Goal: Use online tool/utility: Utilize a website feature to perform a specific function

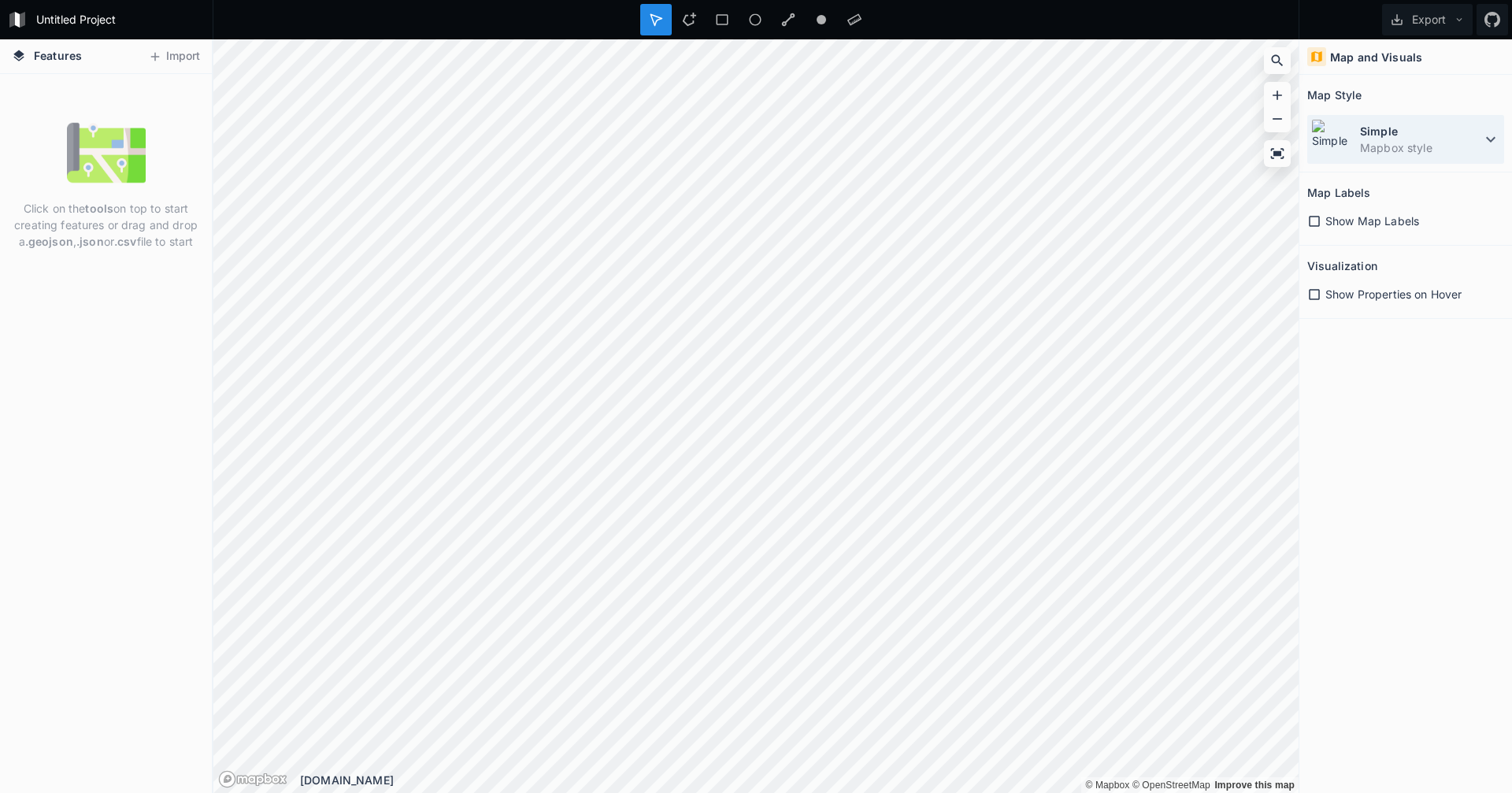
click at [1426, 141] on dd "Mapbox style" at bounding box center [1421, 147] width 121 height 17
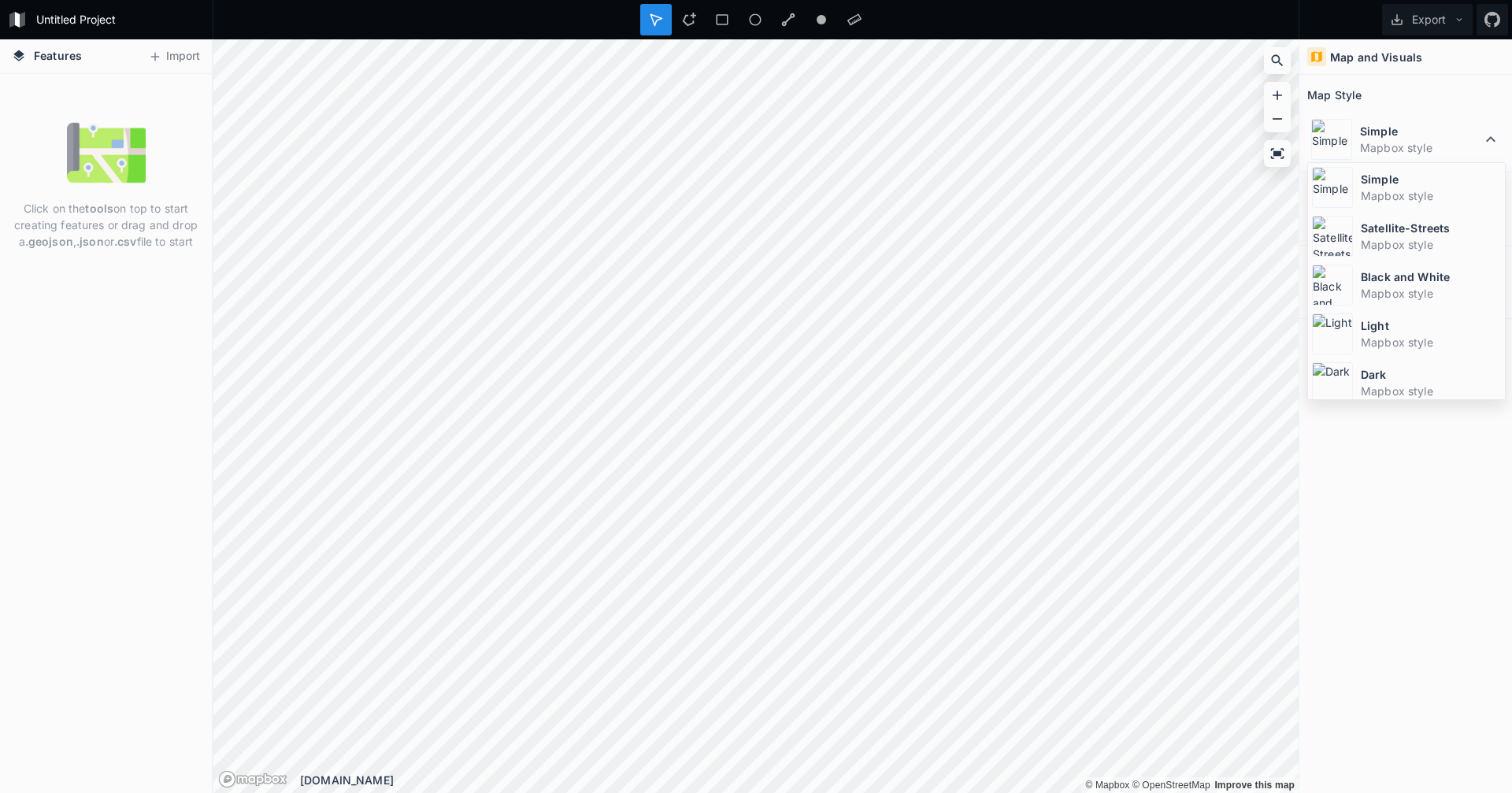
click at [1375, 454] on div "Map and Visuals Map Style Simple Mapbox style Simple Mapbox style Satellite-Str…" at bounding box center [1406, 416] width 213 height 754
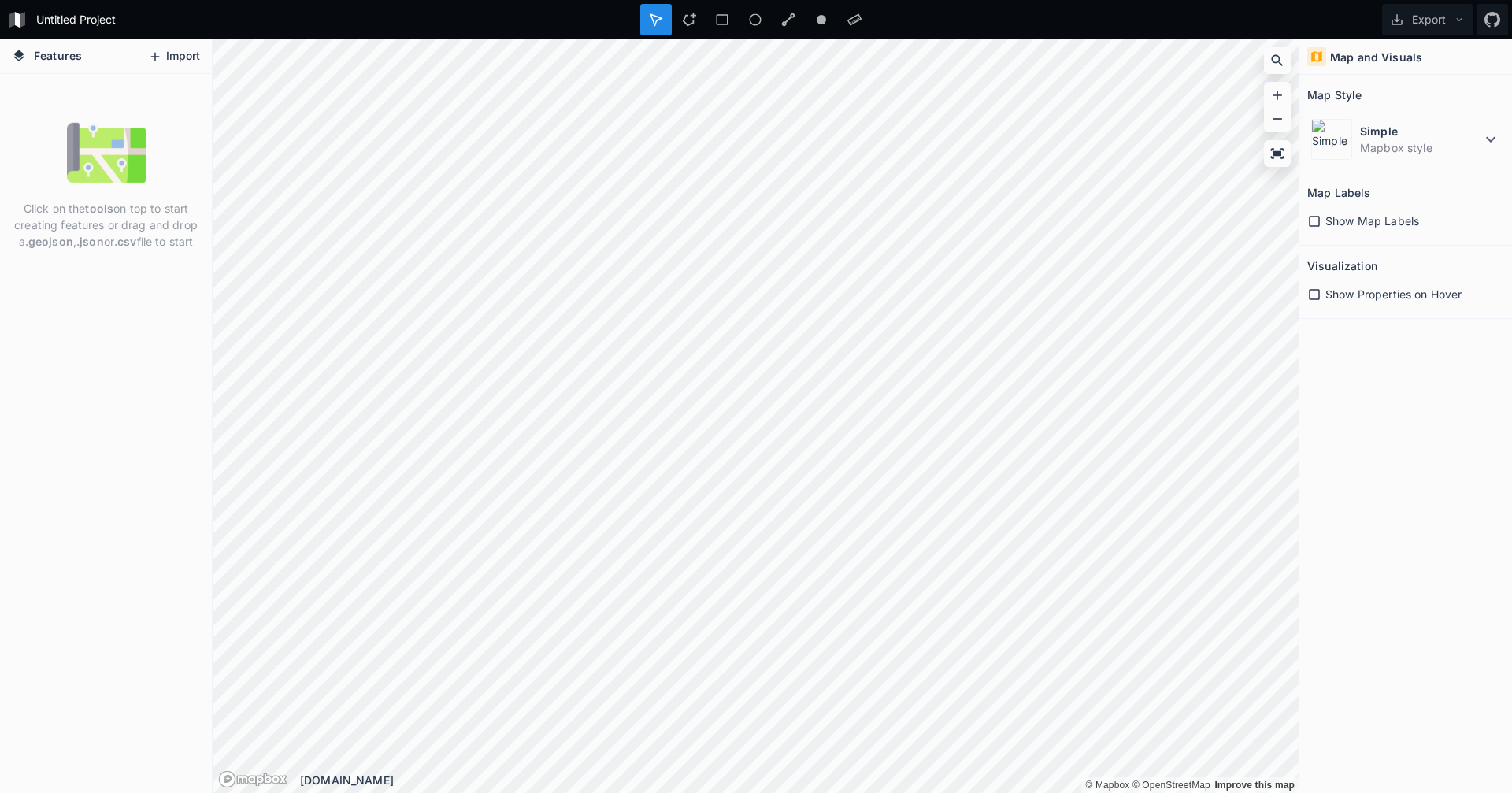
click at [175, 53] on button "Import" at bounding box center [174, 57] width 67 height 25
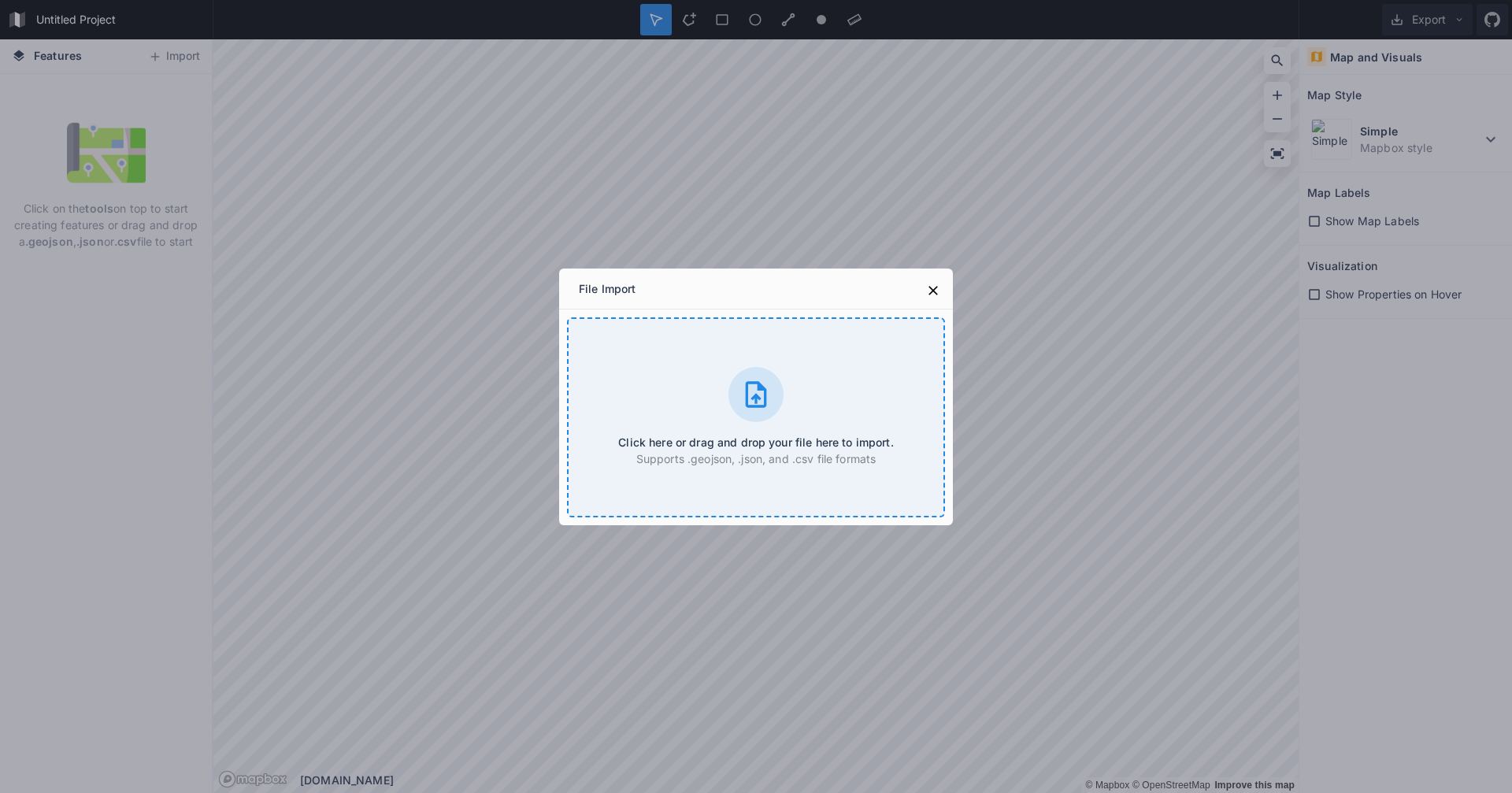
click at [756, 395] on icon at bounding box center [756, 394] width 21 height 26
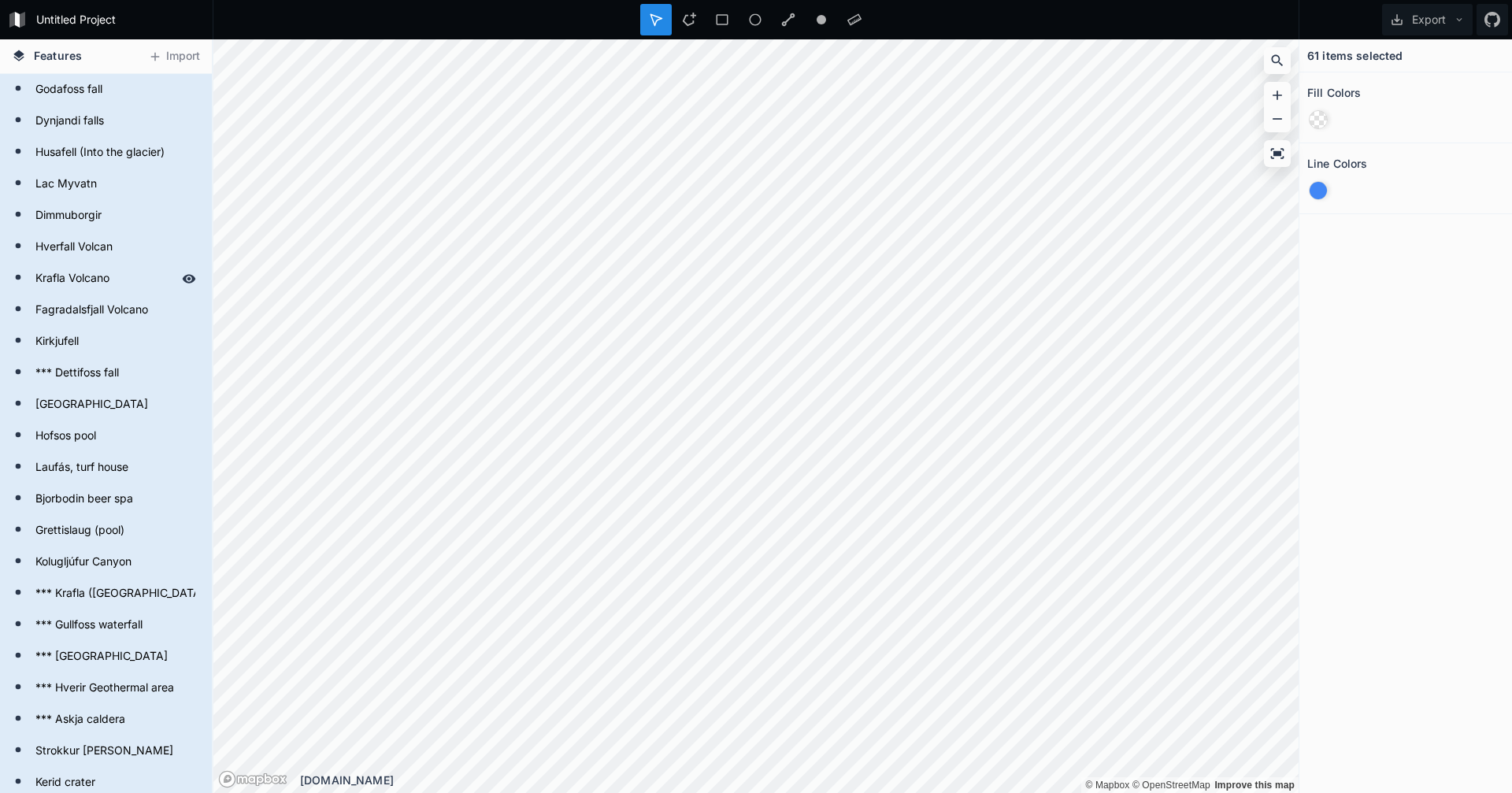
click at [81, 278] on form "Krafla Volcano" at bounding box center [105, 279] width 147 height 24
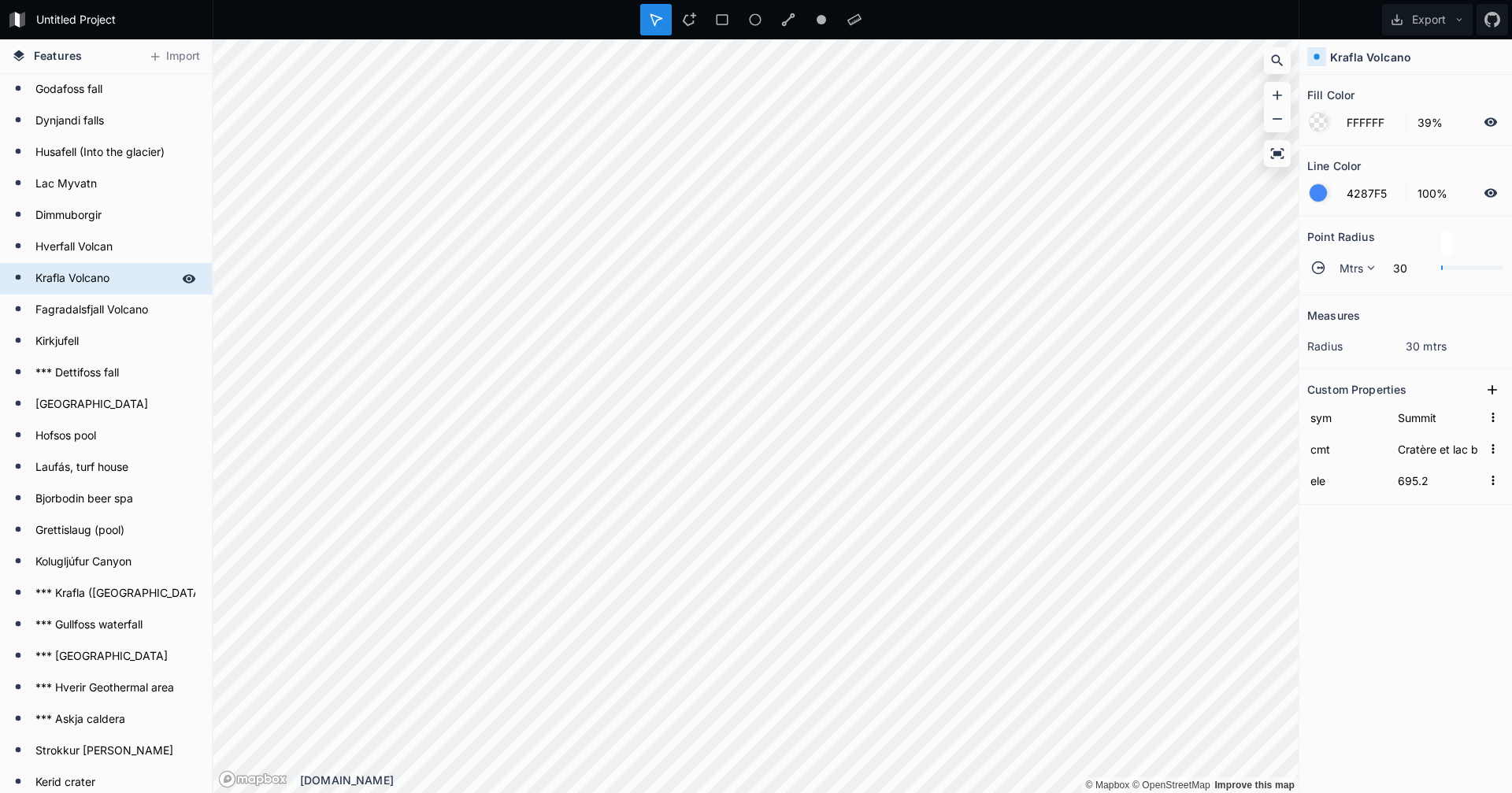
click at [81, 278] on form "Krafla Volcano" at bounding box center [105, 279] width 147 height 24
click at [33, 275] on form "Krafla Volcano" at bounding box center [105, 279] width 147 height 24
click at [183, 279] on icon at bounding box center [189, 279] width 13 height 9
click at [182, 278] on icon at bounding box center [189, 279] width 14 height 14
click at [16, 55] on icon at bounding box center [19, 55] width 11 height 11
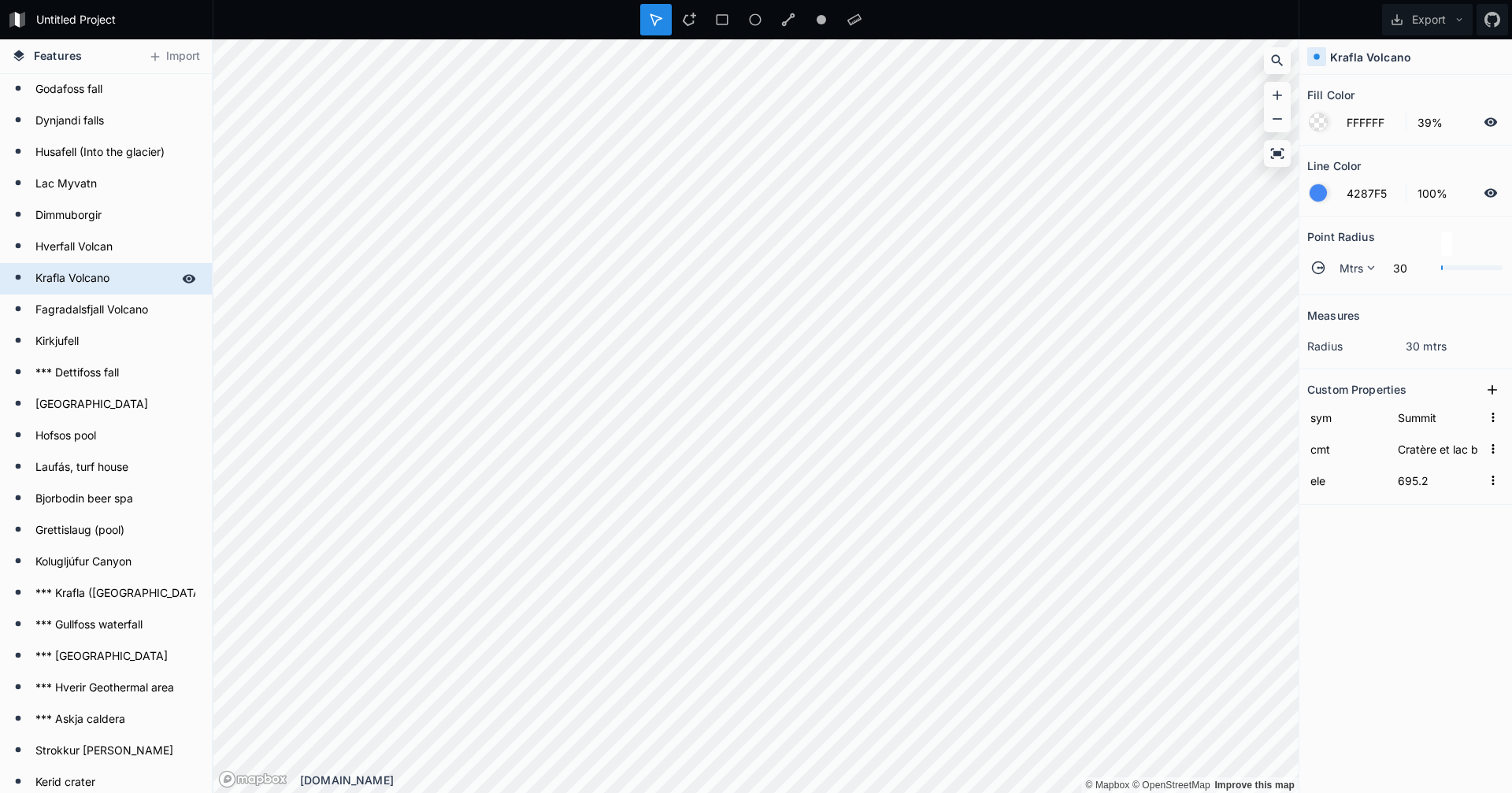
click at [20, 56] on icon at bounding box center [19, 55] width 11 height 11
click at [53, 57] on span "Features" at bounding box center [58, 55] width 48 height 17
click at [79, 97] on form "Godafoss fall" at bounding box center [105, 90] width 147 height 24
type input "Dam"
type input "107.7"
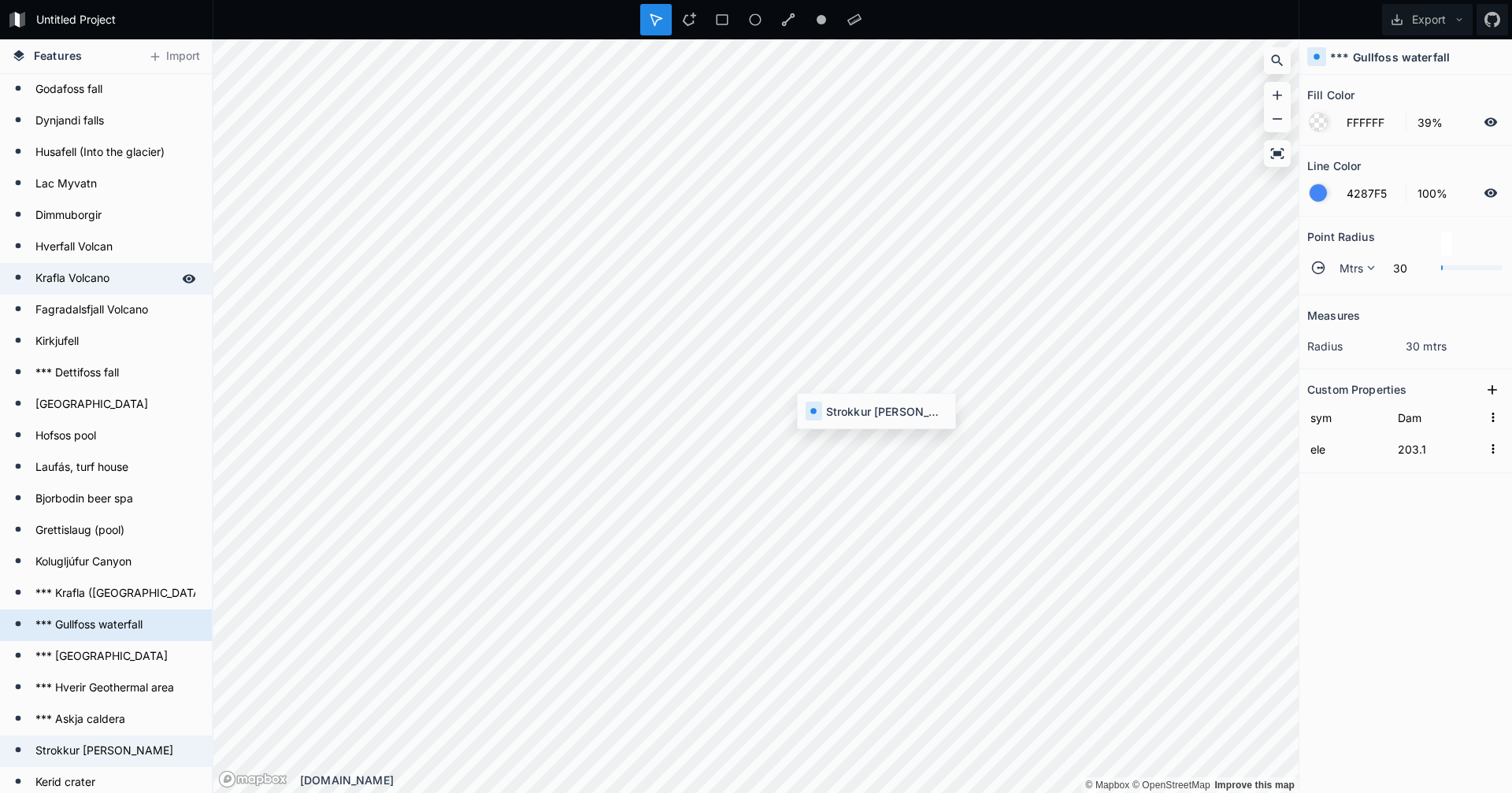
type input "Water Hydrant"
type input "110.5"
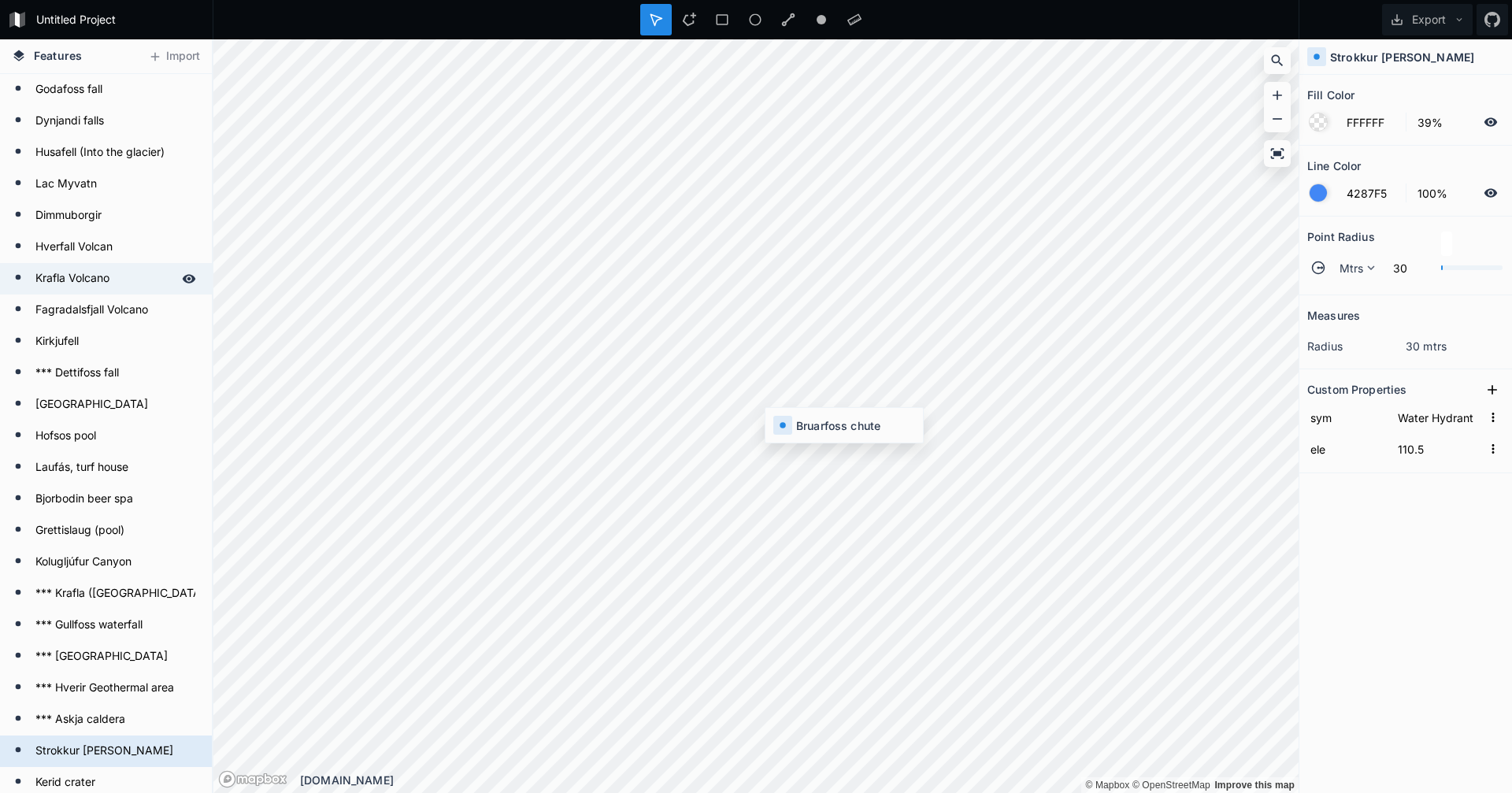
type input "Dam"
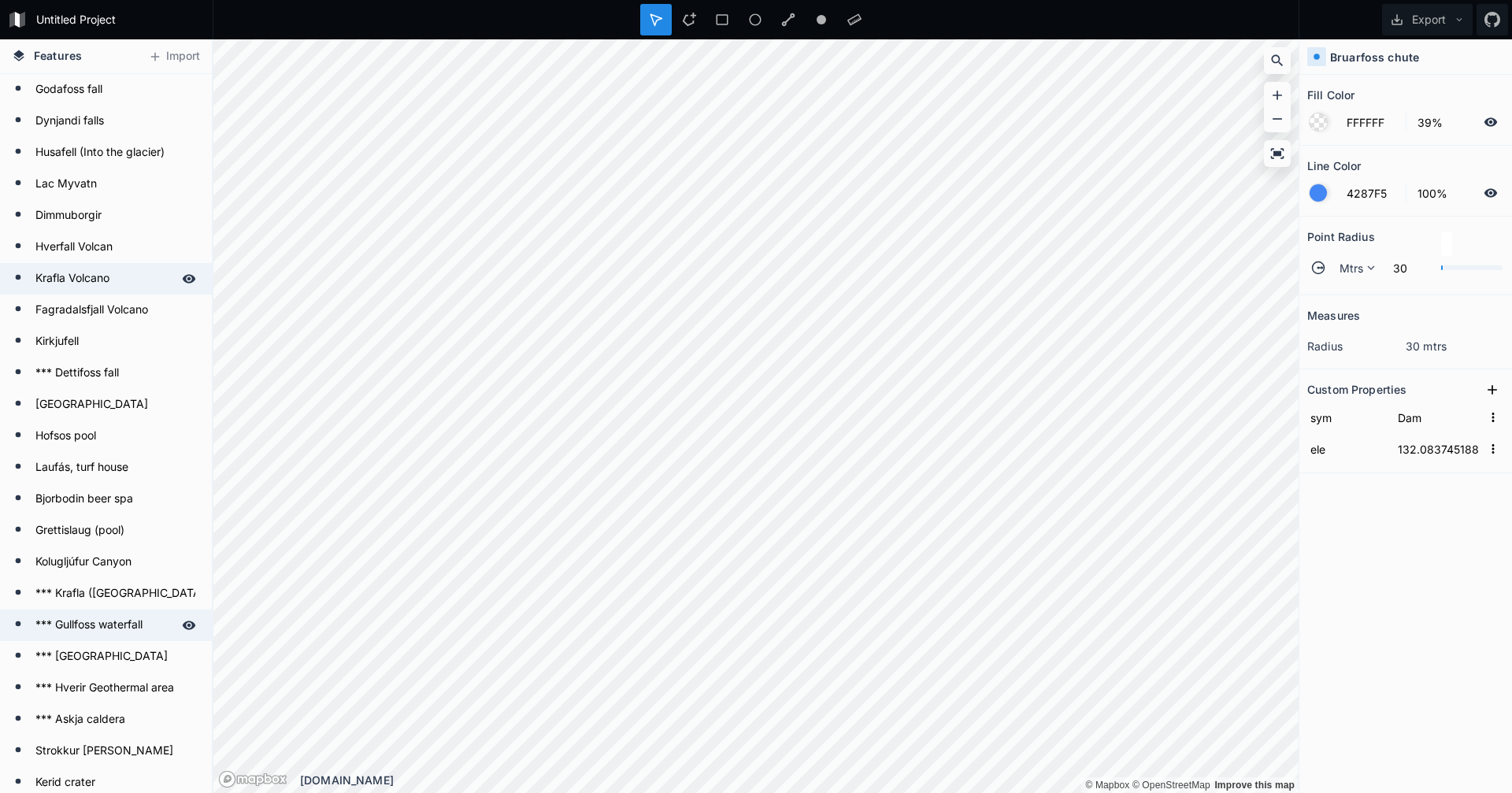
click at [103, 624] on form "*** Gullfoss waterfall" at bounding box center [105, 625] width 147 height 24
type input "203.1"
click at [1341, 55] on h4 "*** Gullfoss waterfall" at bounding box center [1390, 57] width 120 height 17
drag, startPoint x: 1341, startPoint y: 55, endPoint x: 1331, endPoint y: 58, distance: 10.4
click at [1331, 58] on h4 "*** Gullfoss waterfall" at bounding box center [1390, 57] width 120 height 17
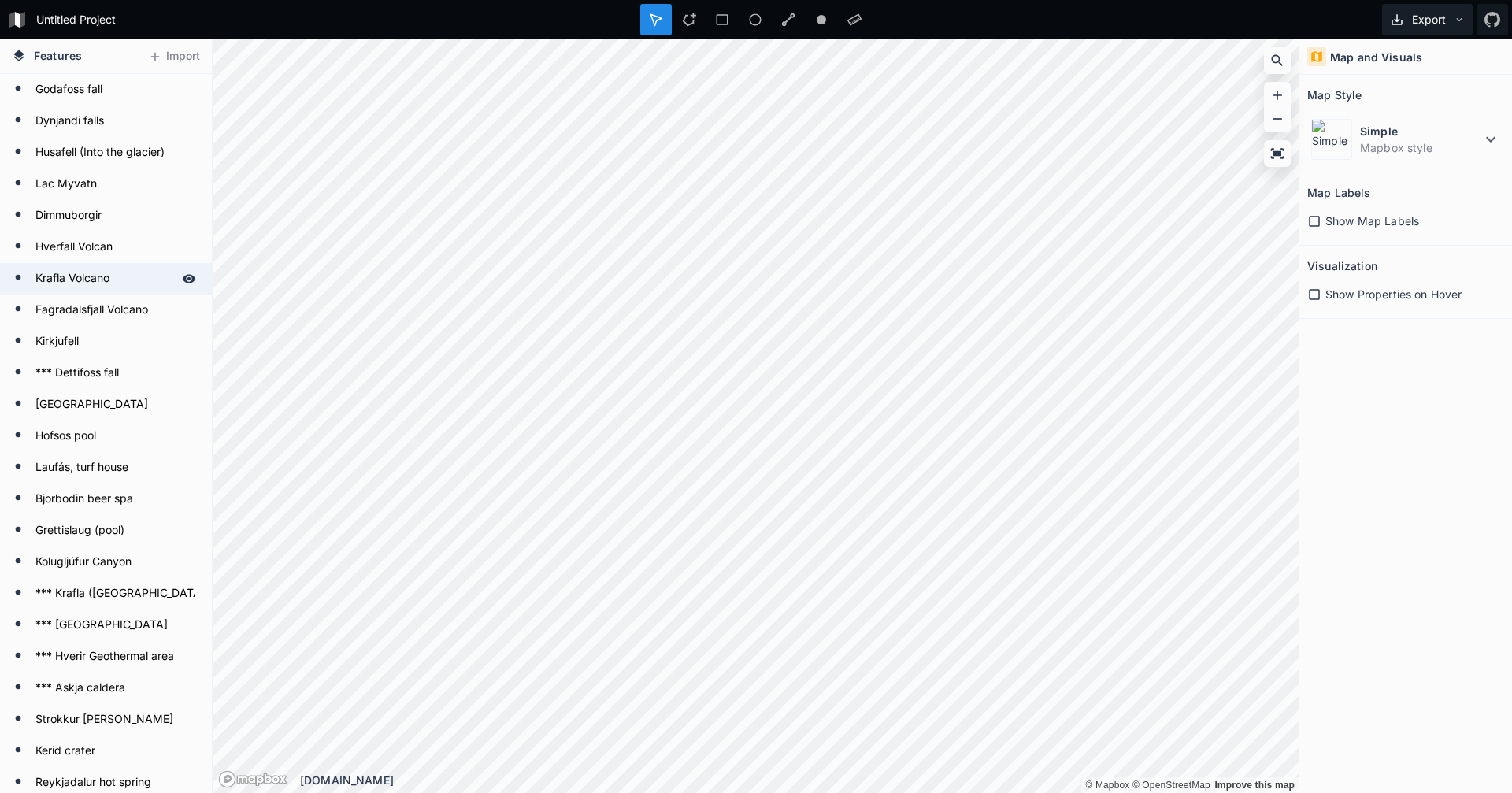
click at [1442, 20] on button "Export" at bounding box center [1428, 20] width 90 height 32
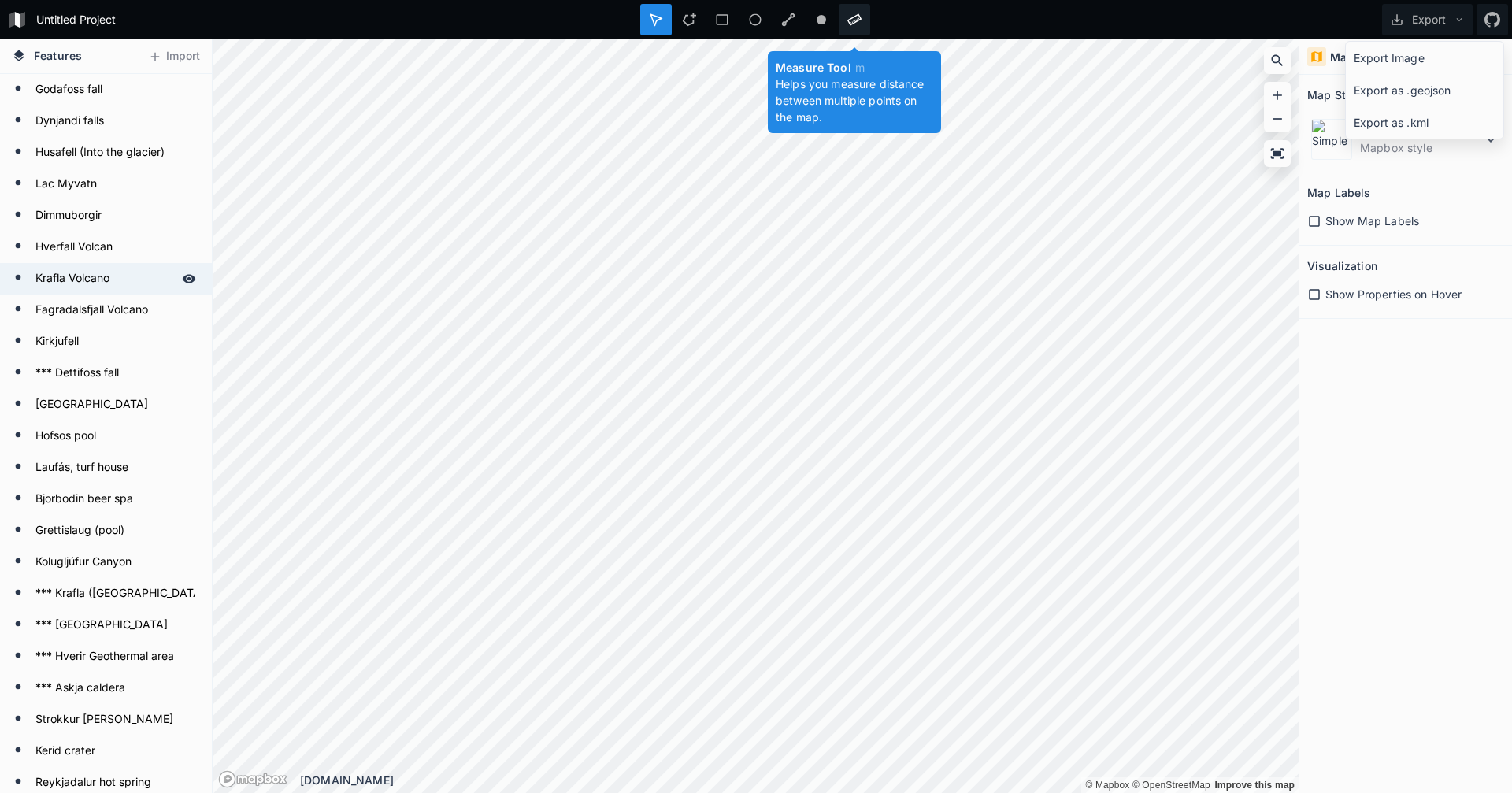
click at [855, 19] on icon at bounding box center [855, 20] width 14 height 14
